Goal: Information Seeking & Learning: Learn about a topic

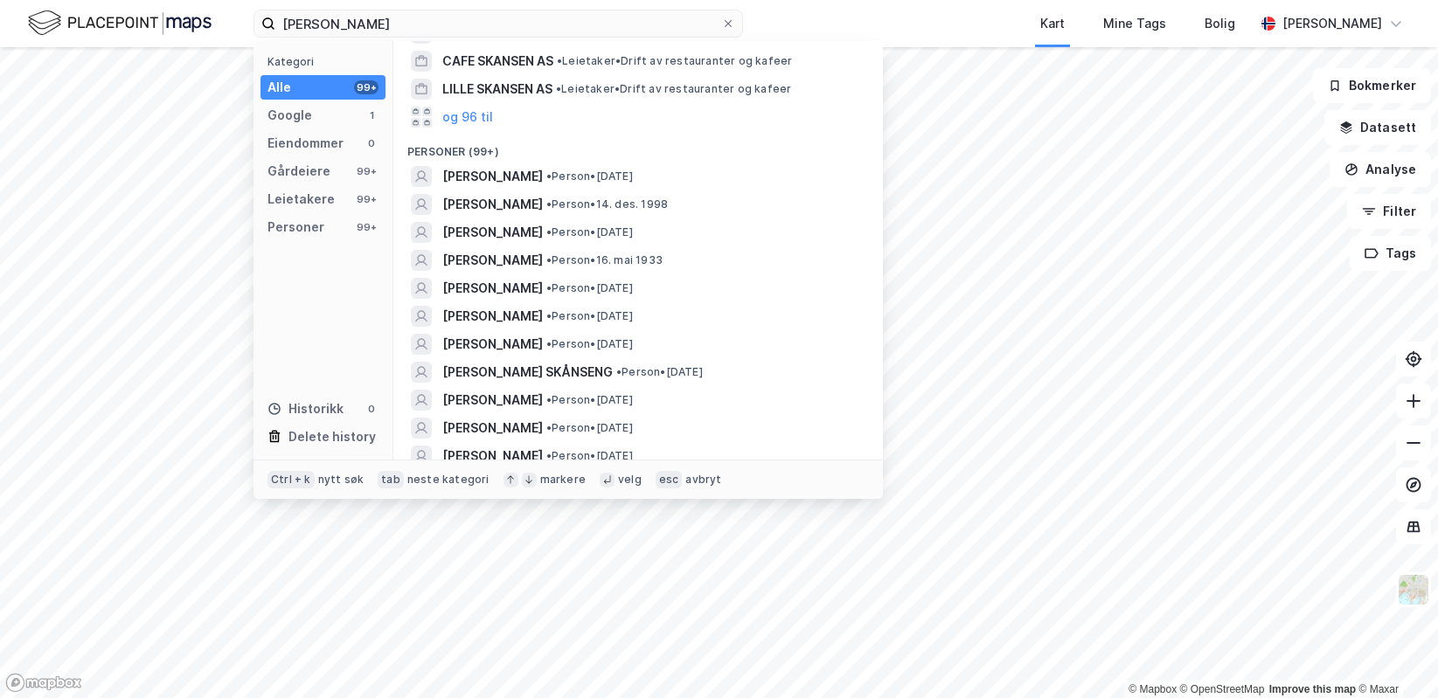
scroll to position [262, 0]
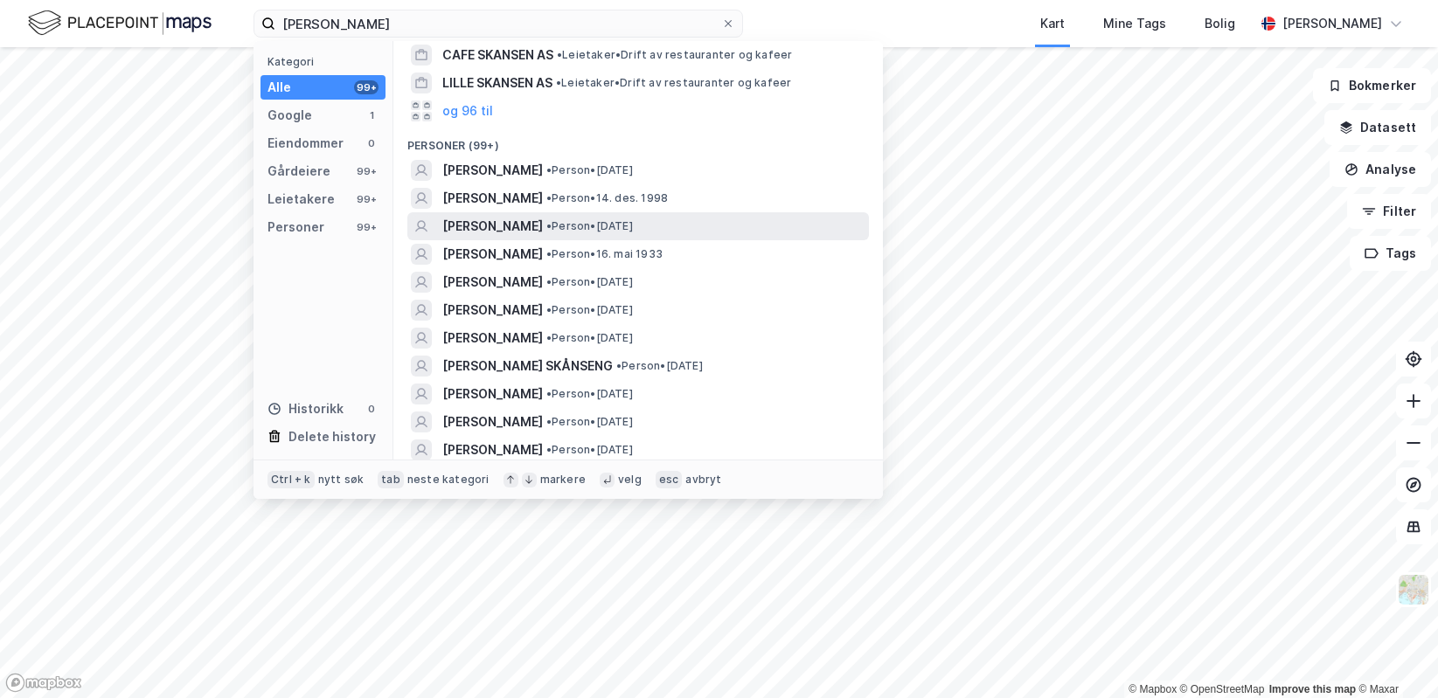
type input "[PERSON_NAME]"
click at [492, 216] on span "[PERSON_NAME]" at bounding box center [492, 226] width 101 height 21
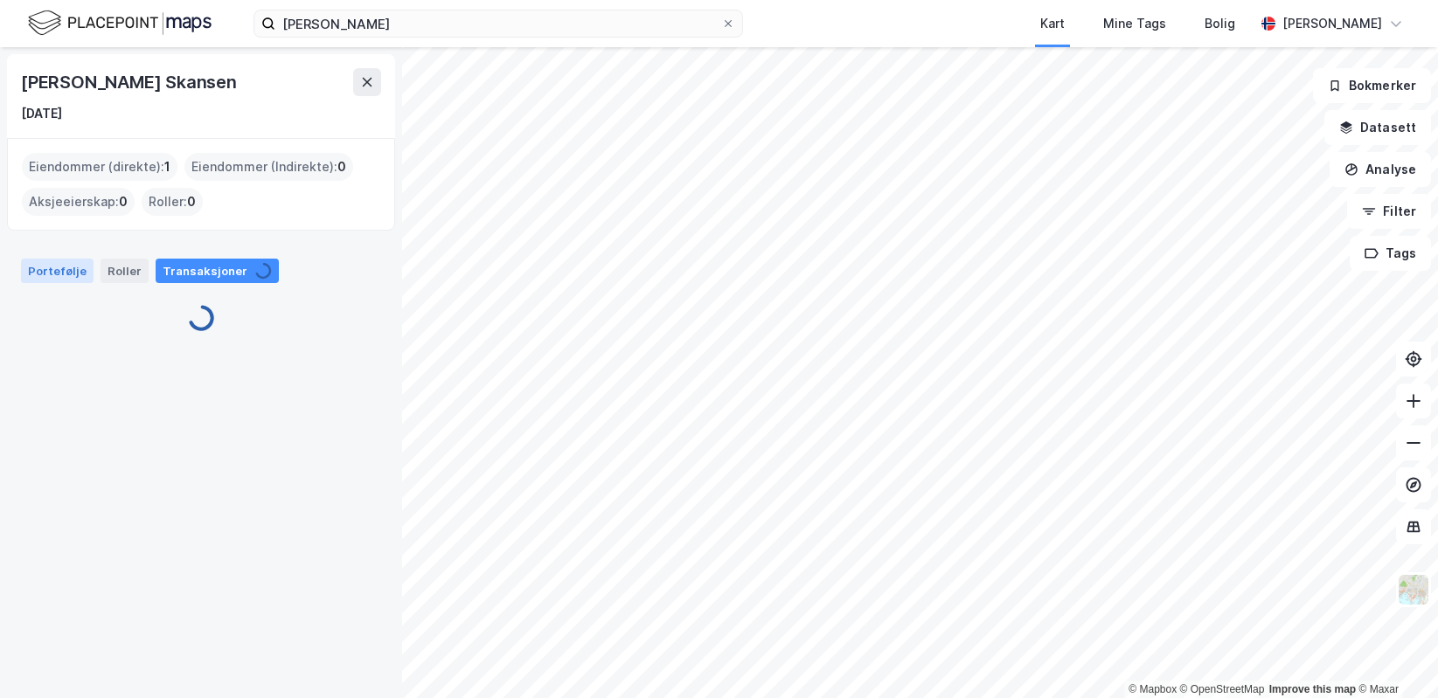
click at [50, 271] on div "Portefølje" at bounding box center [57, 271] width 73 height 24
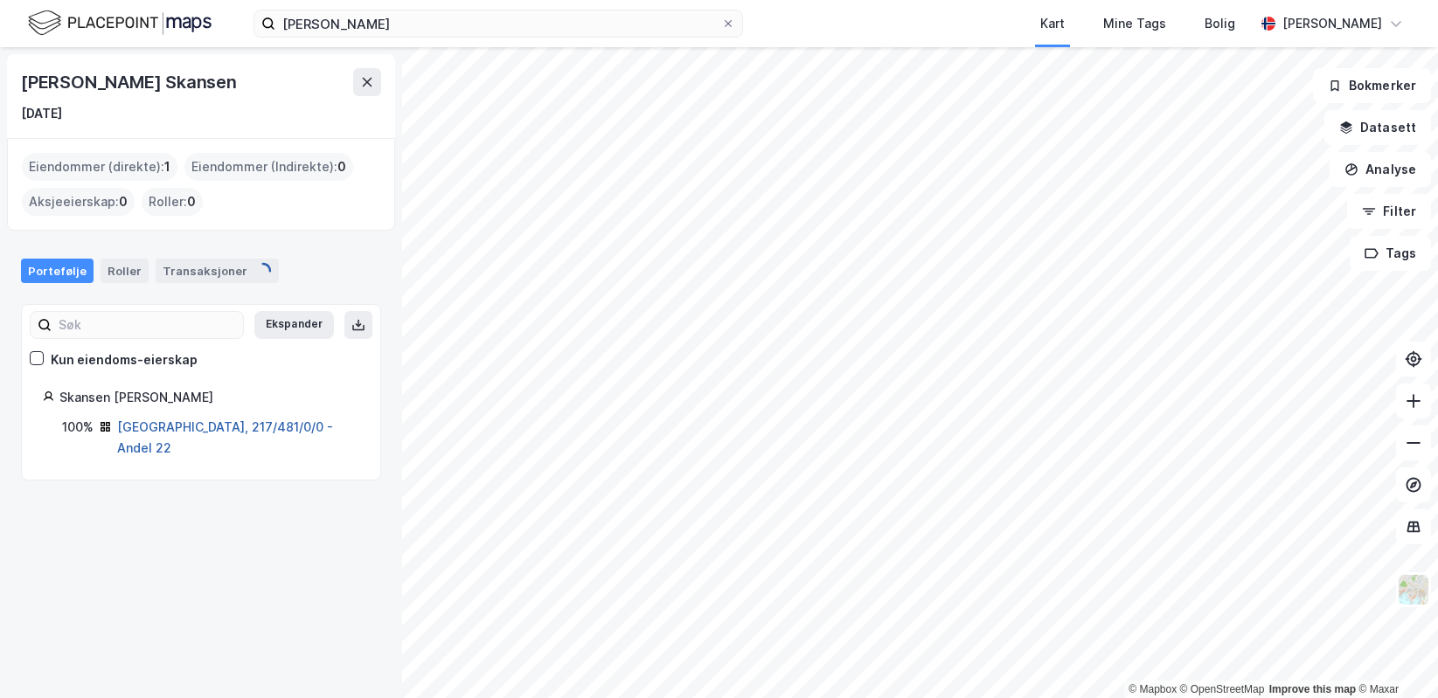
click at [217, 427] on link "[GEOGRAPHIC_DATA], 217/481/0/0 - Andel 22" at bounding box center [225, 437] width 216 height 36
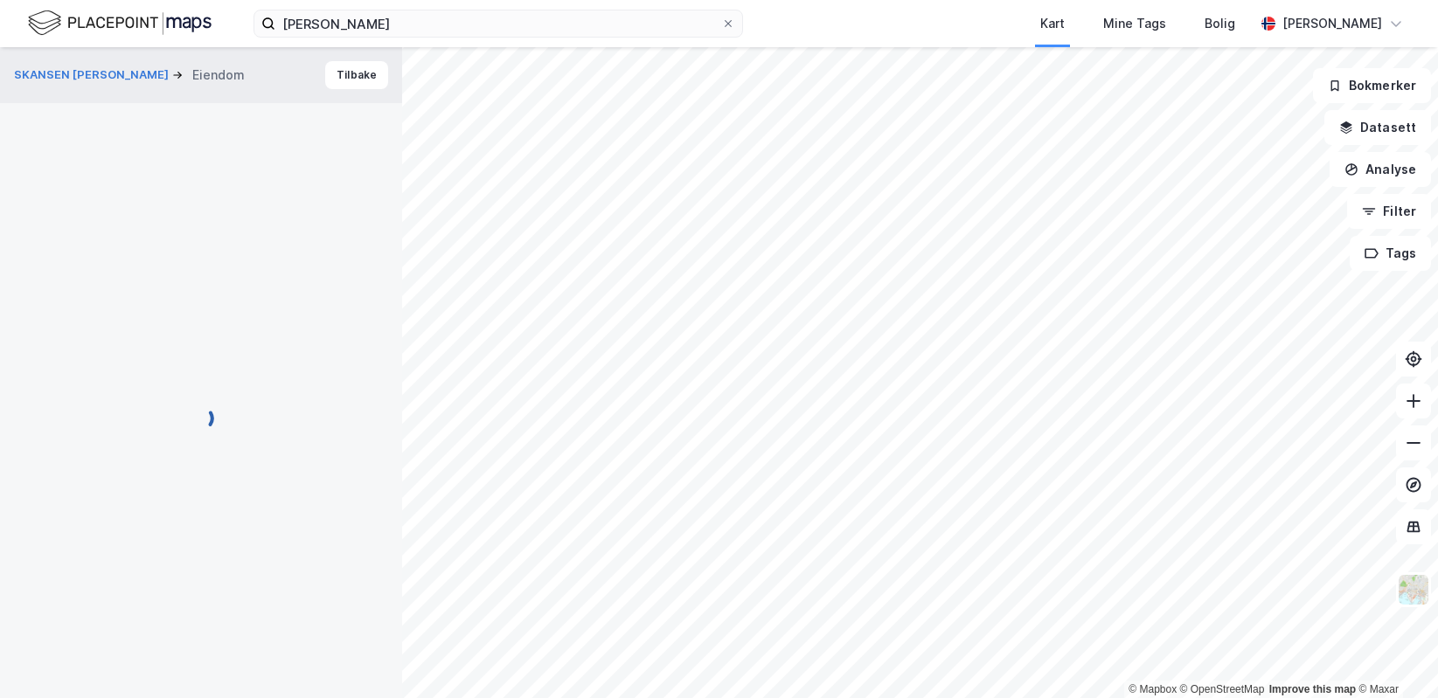
scroll to position [2, 0]
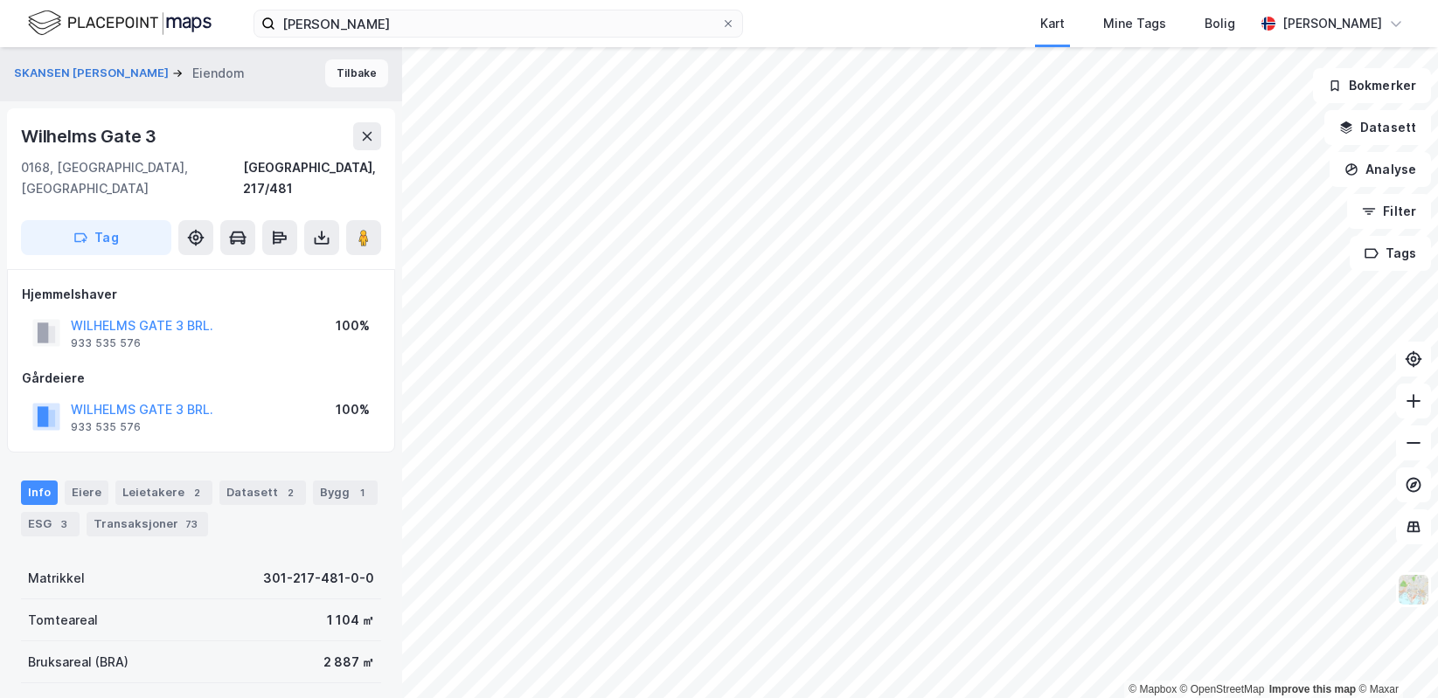
click at [334, 67] on button "Tilbake" at bounding box center [356, 73] width 63 height 28
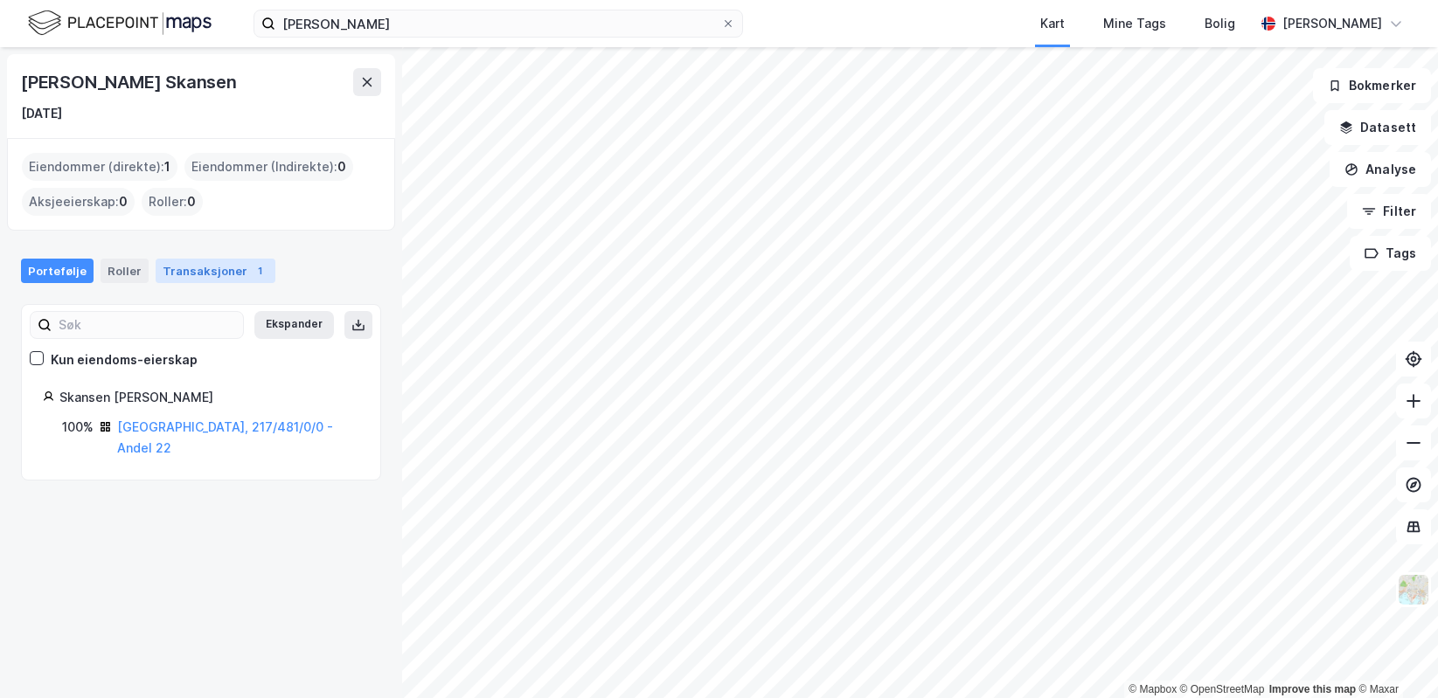
click at [194, 270] on div "Transaksjoner 1" at bounding box center [216, 271] width 120 height 24
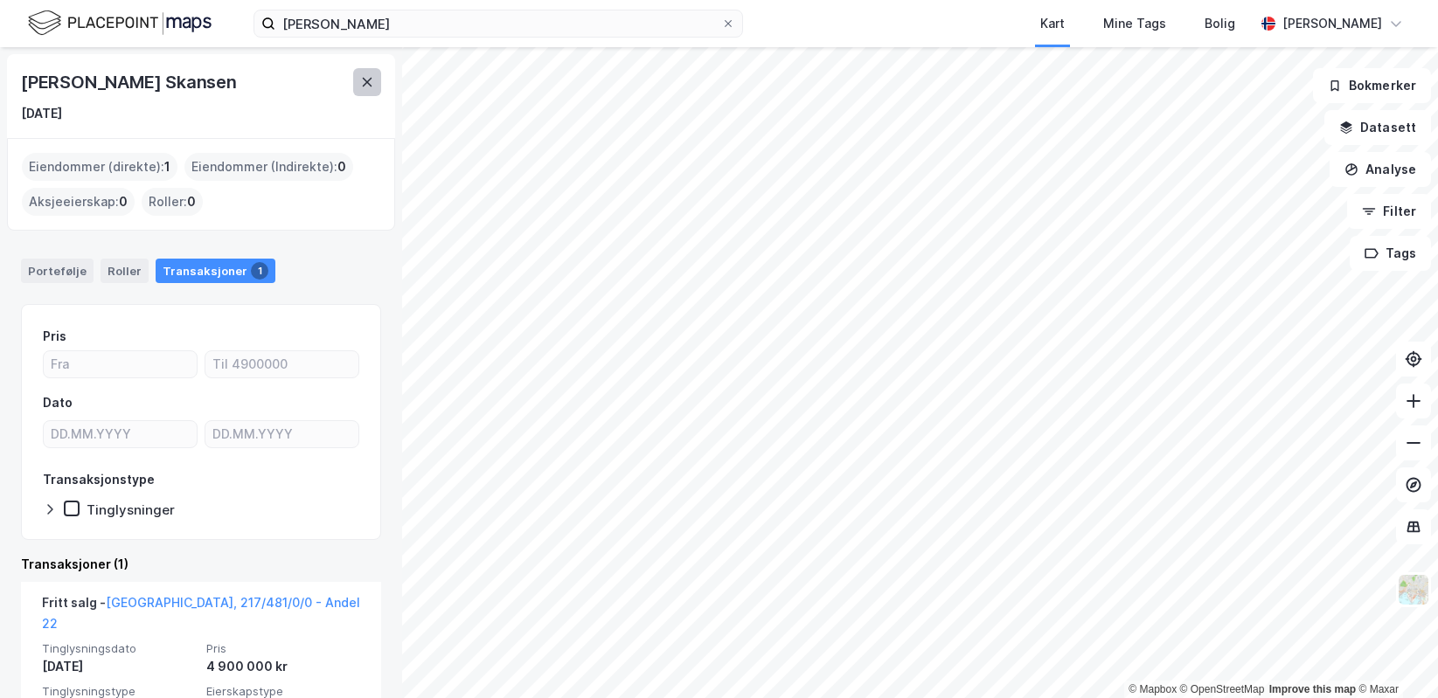
click at [369, 83] on icon at bounding box center [367, 82] width 14 height 14
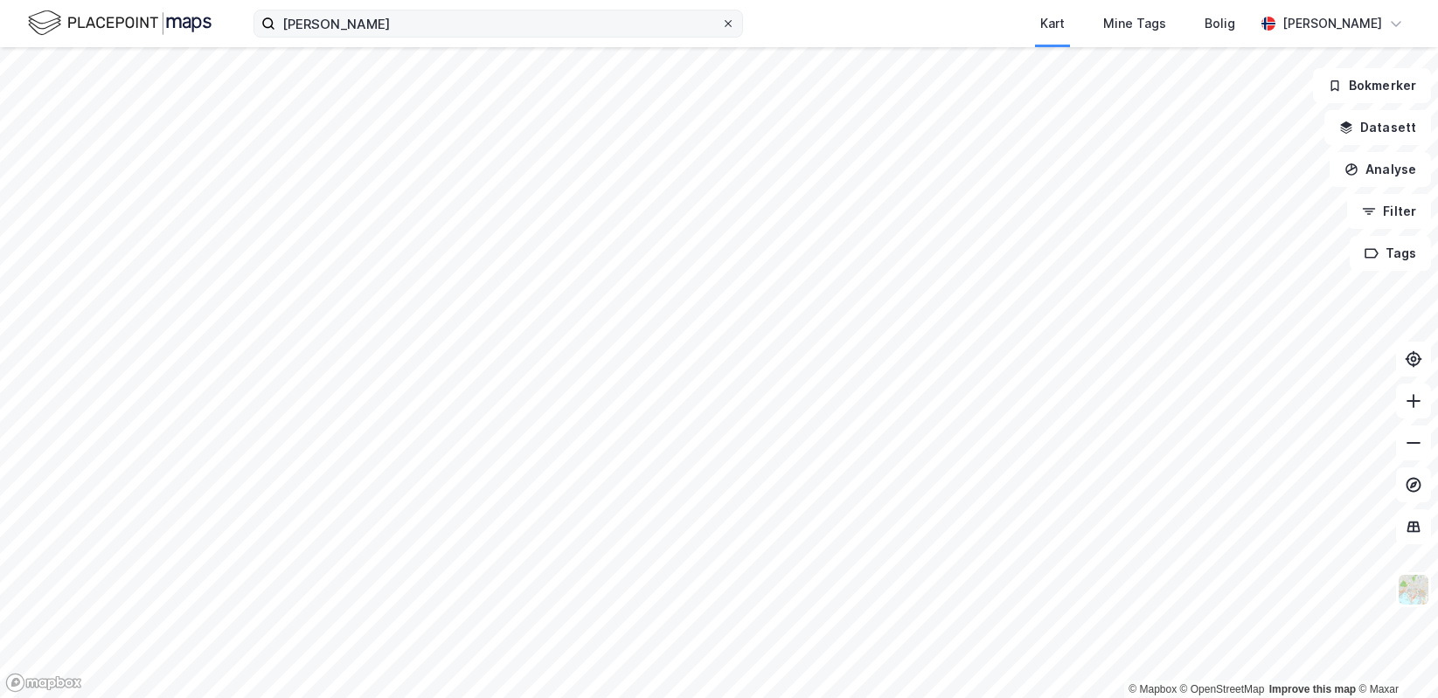
click at [728, 30] on div at bounding box center [728, 24] width 10 height 14
click at [721, 30] on input "[PERSON_NAME]" at bounding box center [498, 23] width 446 height 26
click at [789, 26] on div "Kart Mine Tags [PERSON_NAME]" at bounding box center [719, 23] width 1438 height 47
